Goal: Task Accomplishment & Management: Manage account settings

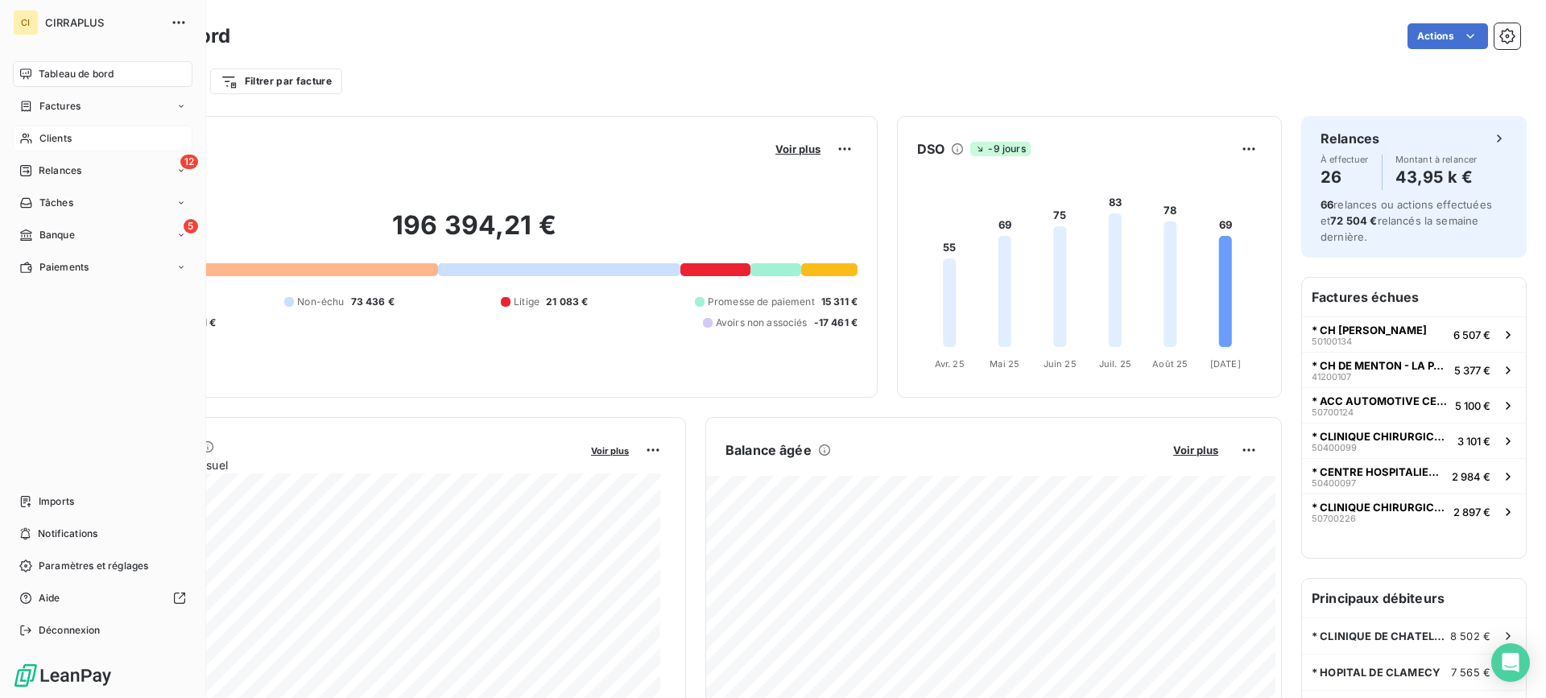
click at [57, 136] on span "Clients" at bounding box center [55, 138] width 32 height 14
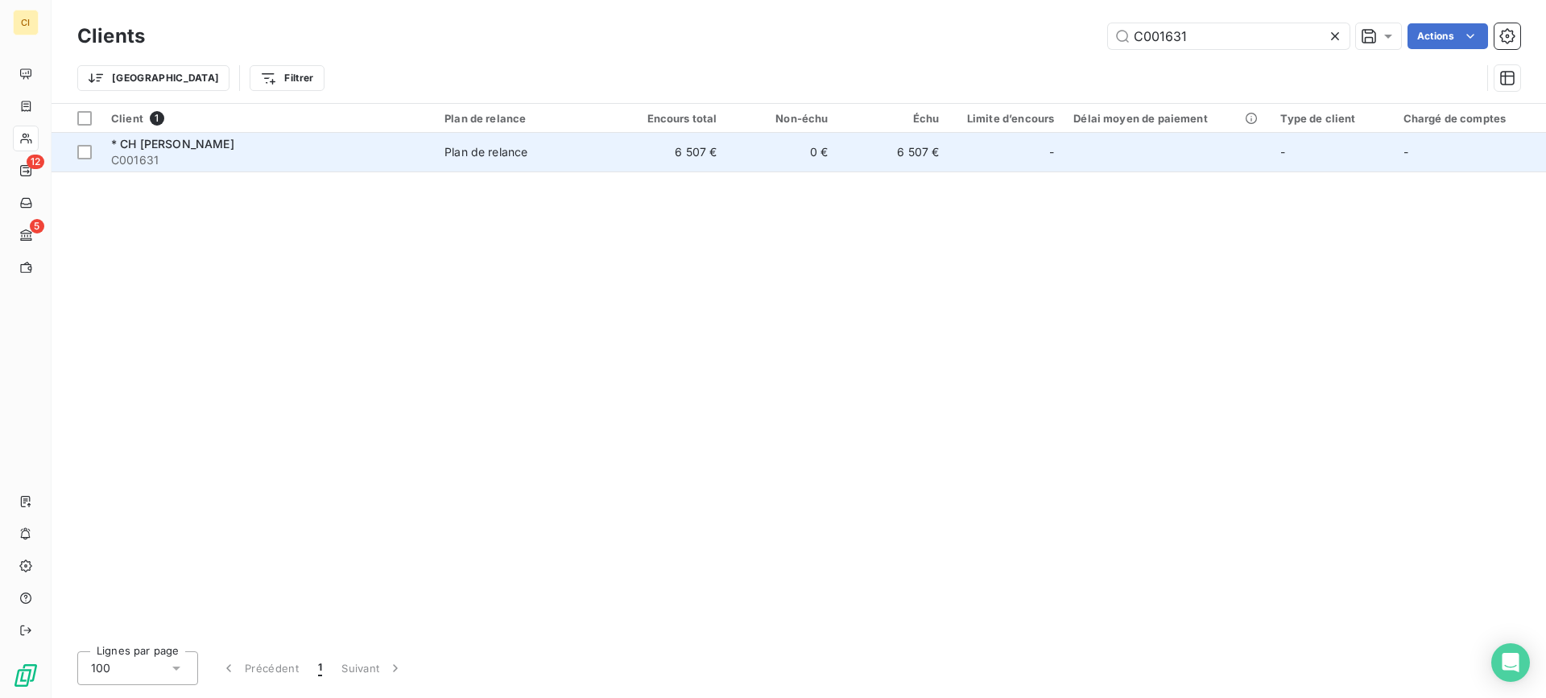
type input "C001631"
click at [234, 143] on span "* CH [PERSON_NAME]" at bounding box center [172, 144] width 123 height 14
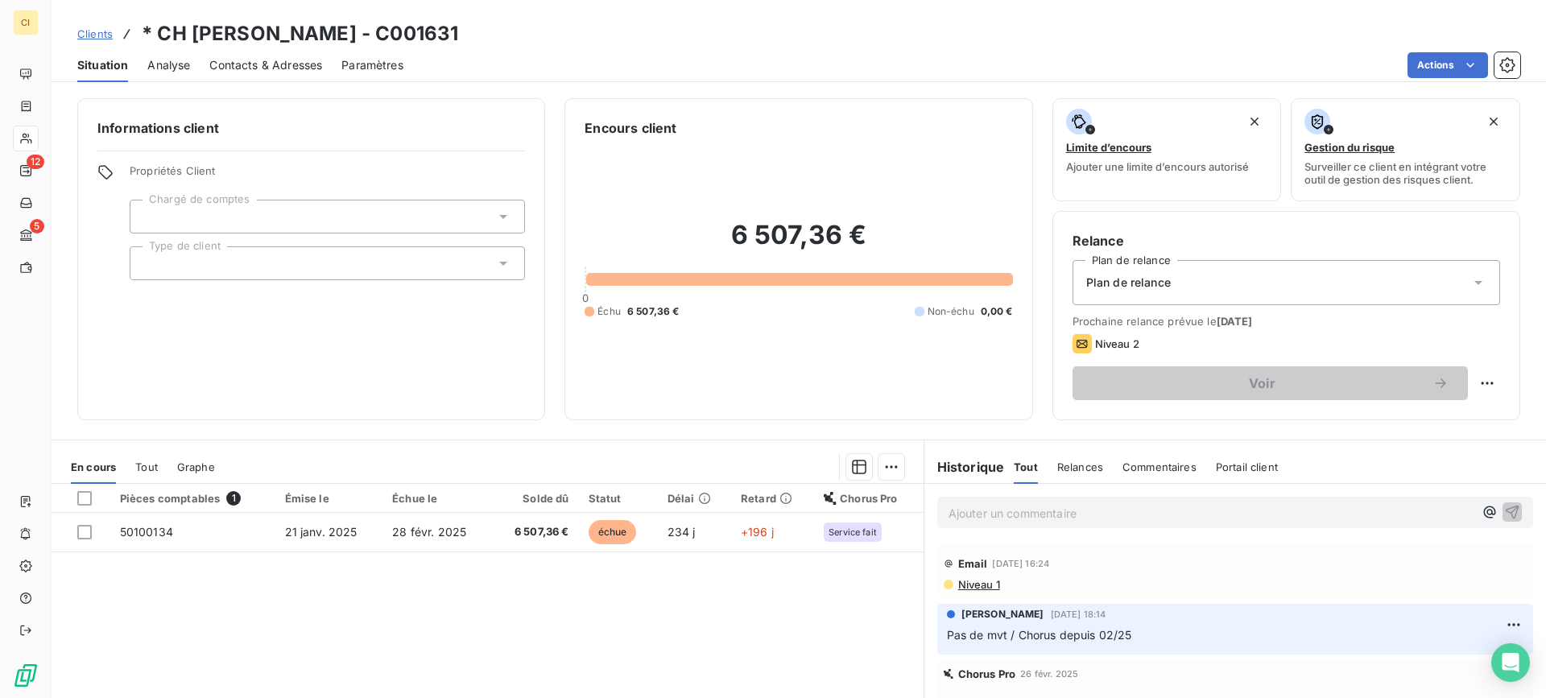
click at [270, 66] on span "Contacts & Adresses" at bounding box center [265, 65] width 113 height 16
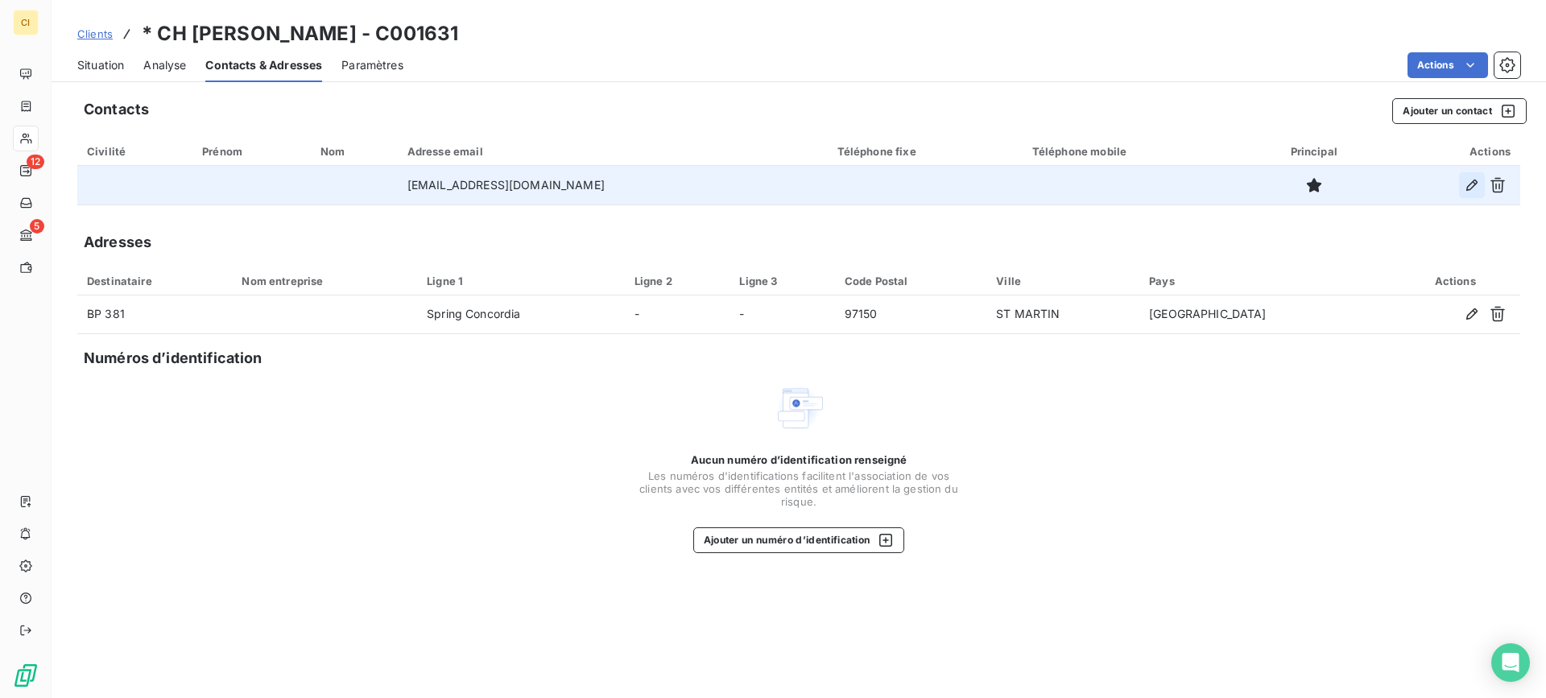
click at [1467, 185] on icon "button" at bounding box center [1472, 185] width 16 height 16
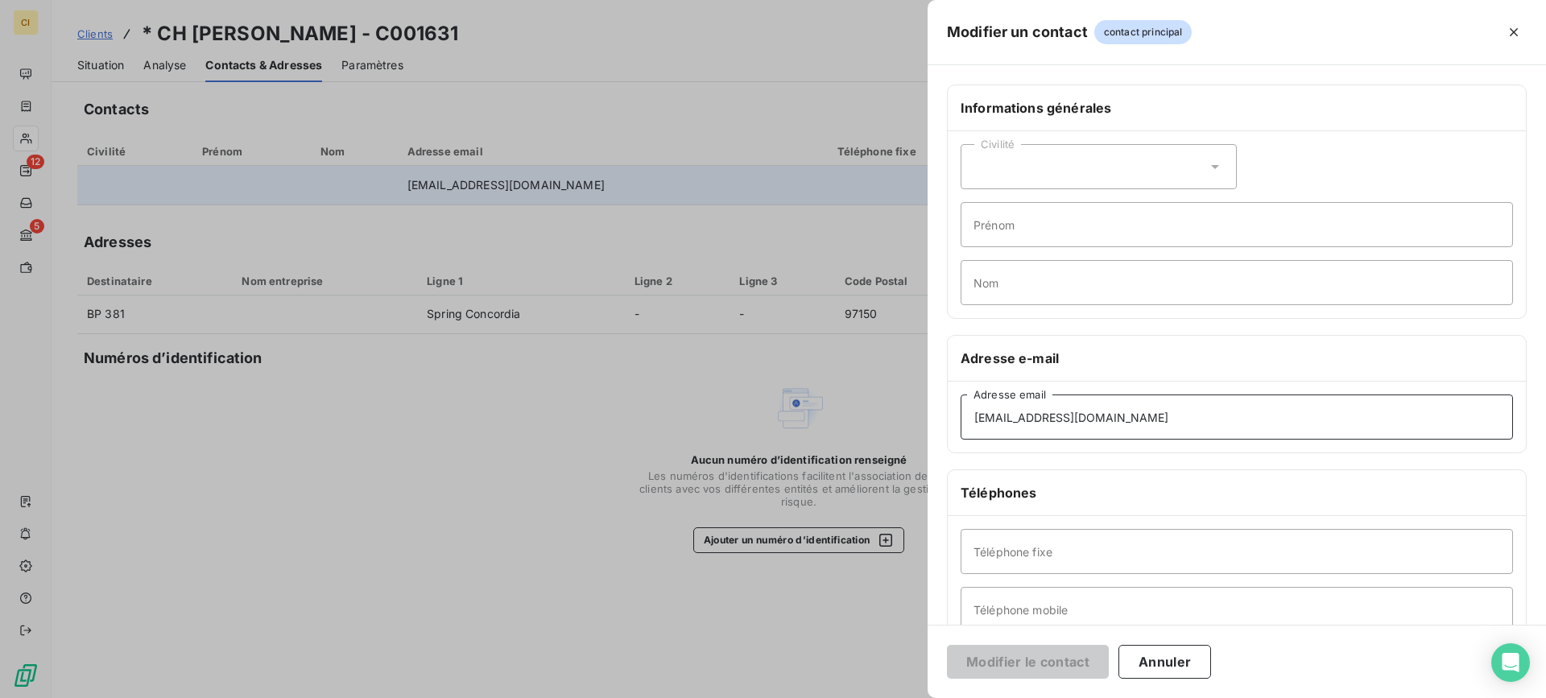
drag, startPoint x: 1164, startPoint y: 413, endPoint x: 874, endPoint y: 410, distance: 290.7
click at [874, 697] on div "Modifier un contact contact principal Informations générales Civilité Prénom No…" at bounding box center [773, 698] width 1546 height 0
paste input "[PERSON_NAME]@chsaintmartin"
type input "[PERSON_NAME][EMAIL_ADDRESS][DOMAIN_NAME]"
click at [1048, 668] on button "Modifier le contact" at bounding box center [1028, 662] width 162 height 34
